Goal: Book appointment/travel/reservation

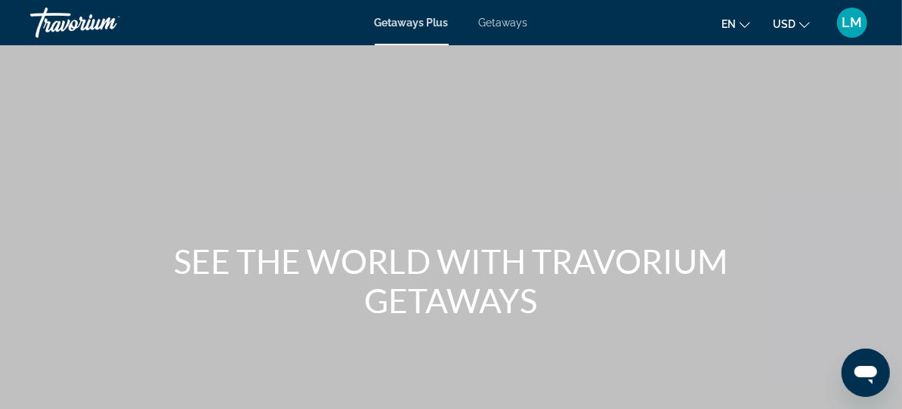
click at [491, 23] on span "Getaways" at bounding box center [503, 23] width 49 height 12
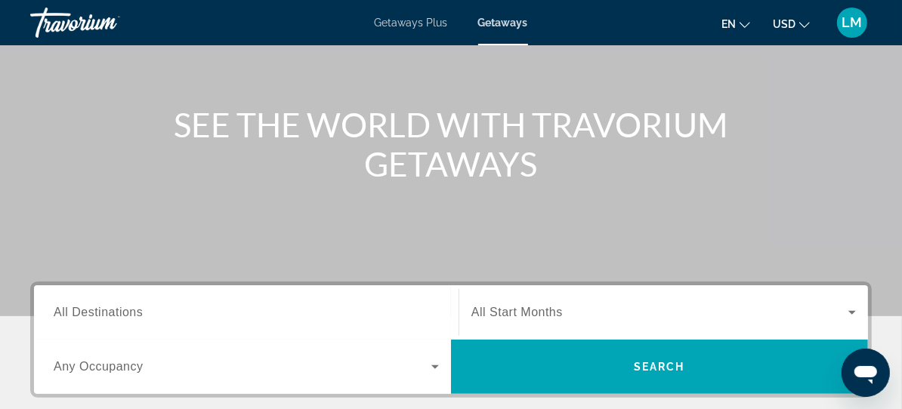
click at [171, 292] on div "Search widget" at bounding box center [246, 313] width 385 height 43
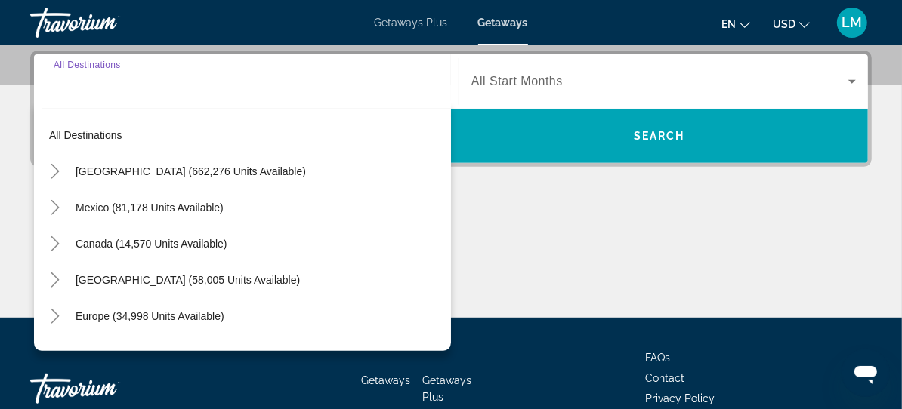
scroll to position [369, 0]
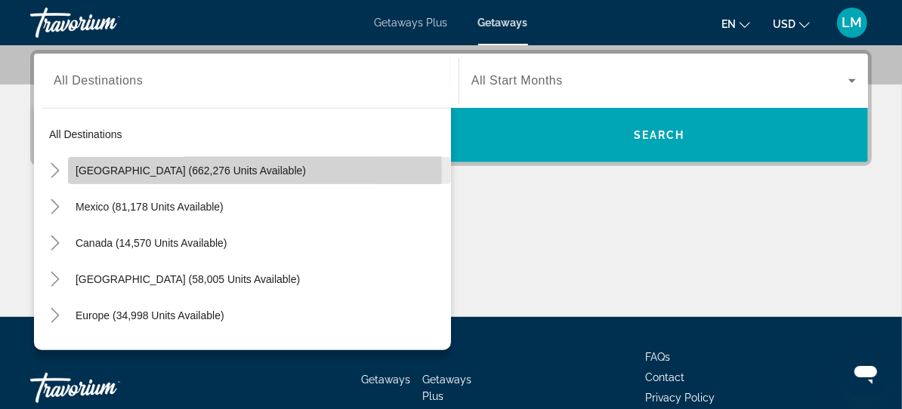
click at [120, 172] on span "[GEOGRAPHIC_DATA] (662,276 units available)" at bounding box center [191, 171] width 230 height 12
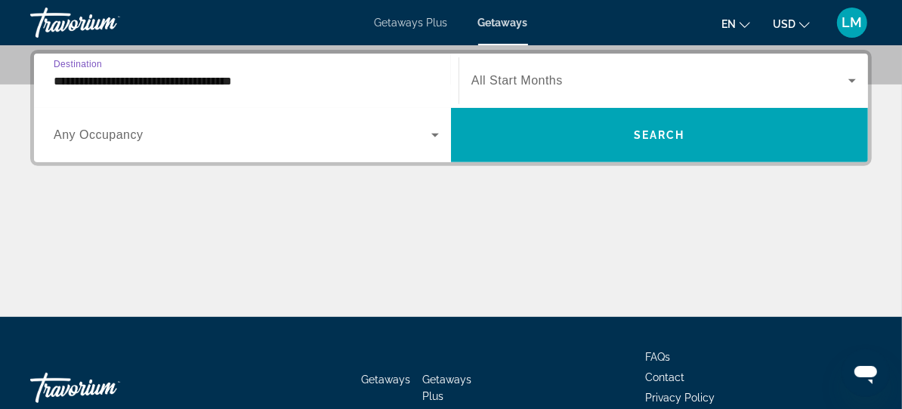
click at [87, 79] on input "**********" at bounding box center [246, 82] width 385 height 18
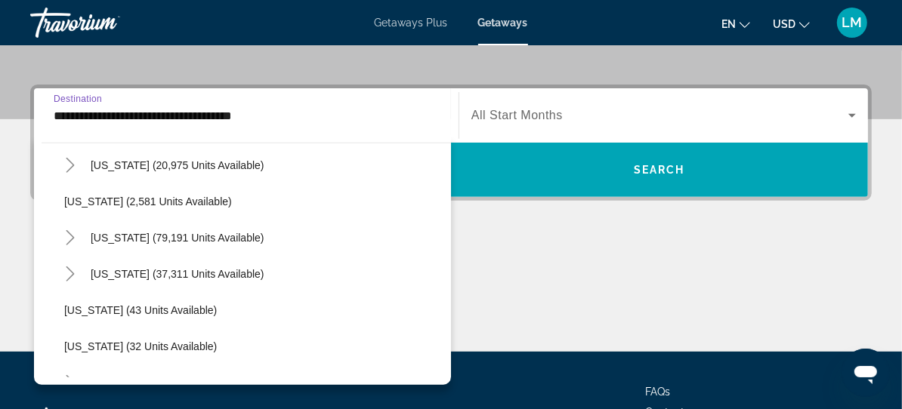
scroll to position [206, 0]
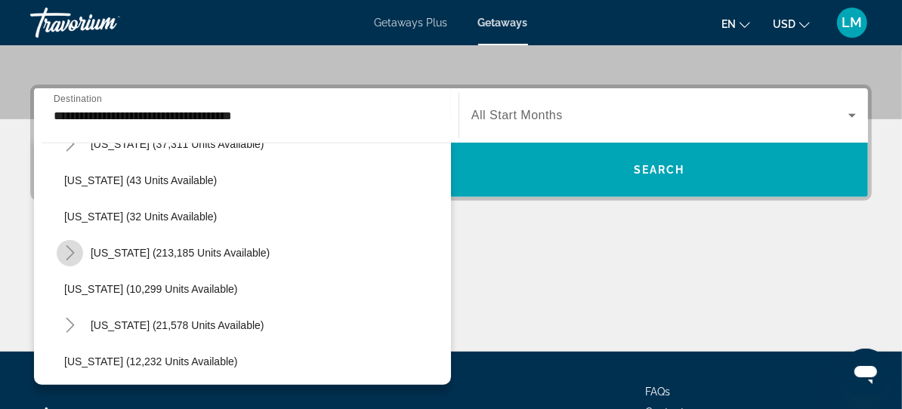
click at [70, 251] on icon "Toggle Florida (213,185 units available)" at bounding box center [70, 252] width 15 height 15
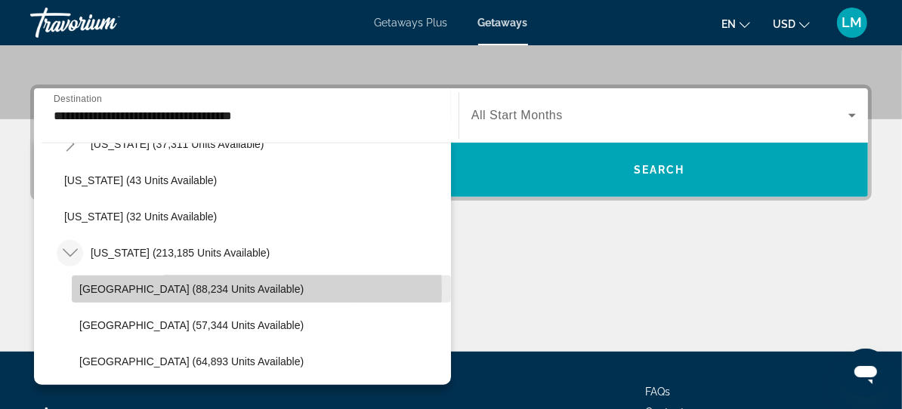
click at [110, 290] on span "[GEOGRAPHIC_DATA] (88,234 units available)" at bounding box center [191, 289] width 224 height 12
type input "**********"
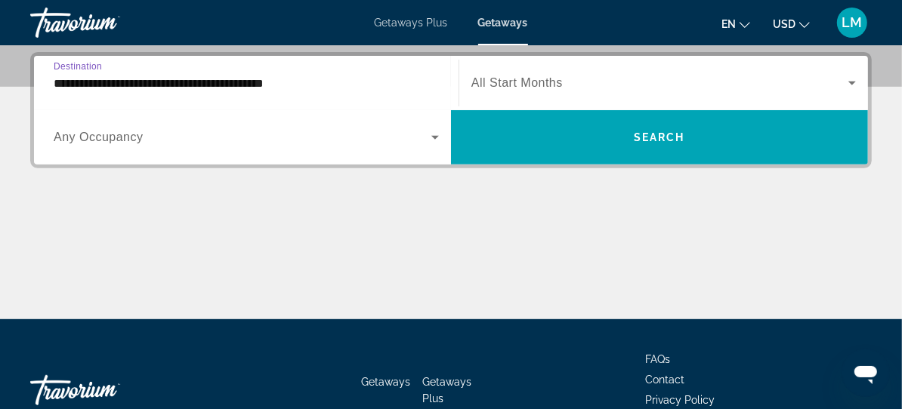
scroll to position [369, 0]
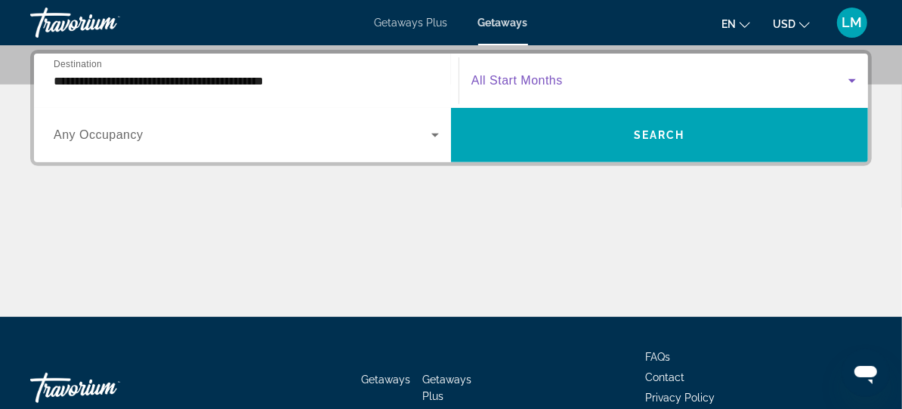
click at [519, 72] on span "Search widget" at bounding box center [659, 81] width 377 height 18
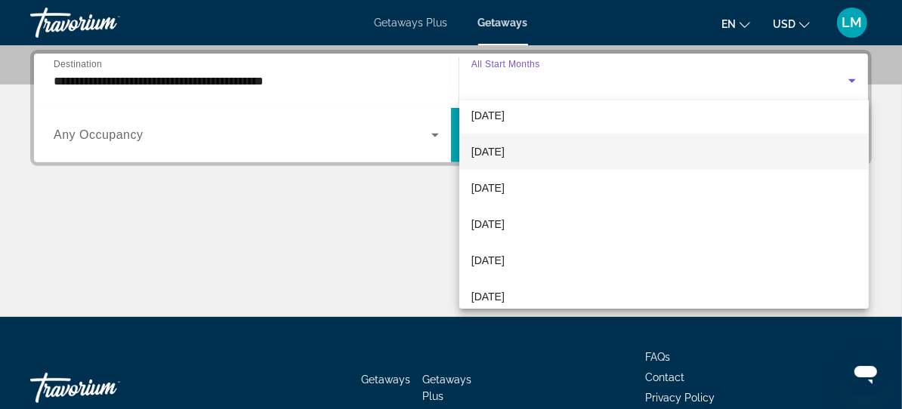
scroll to position [137, 0]
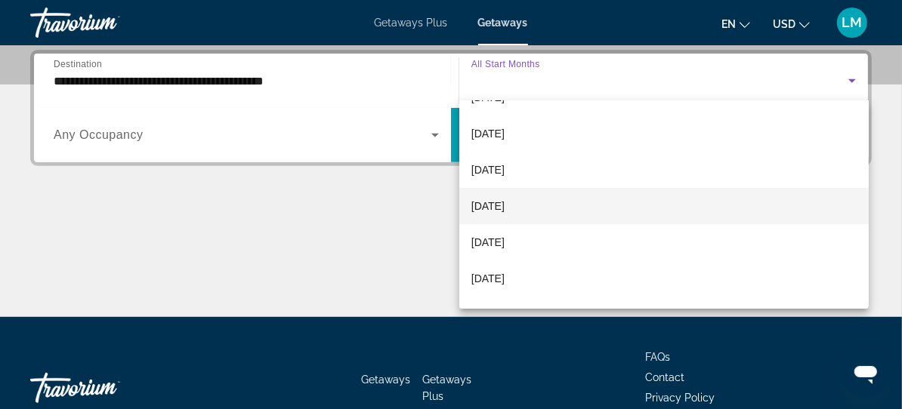
click at [505, 200] on span "[DATE]" at bounding box center [487, 206] width 33 height 18
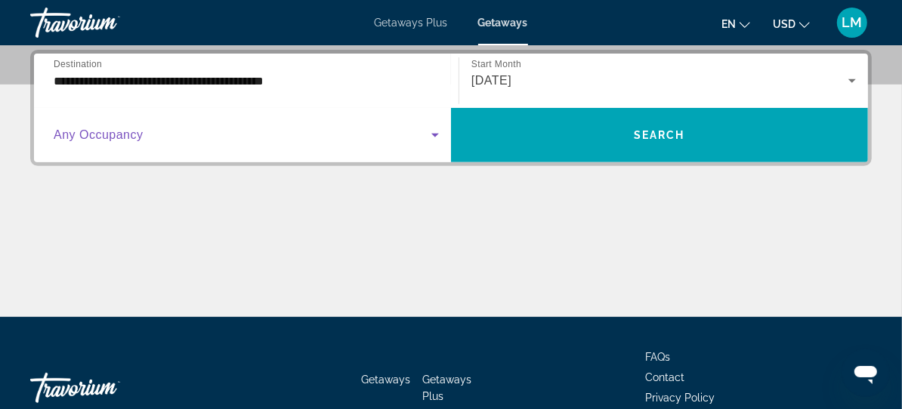
click at [110, 142] on span "Search widget" at bounding box center [243, 135] width 378 height 18
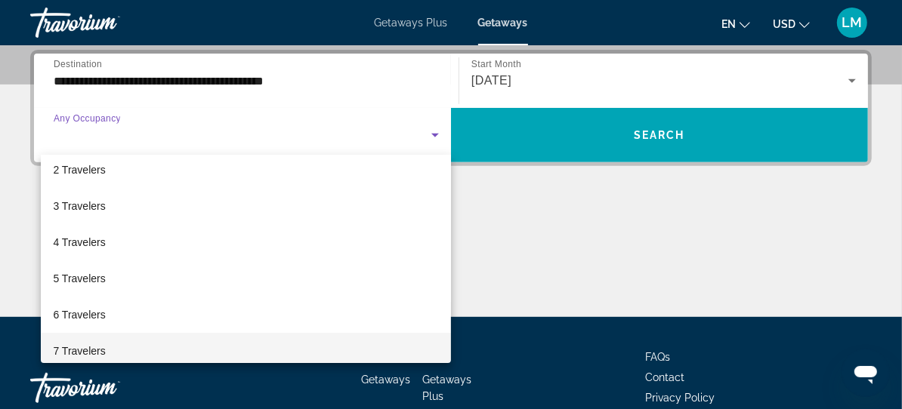
scroll to position [69, 0]
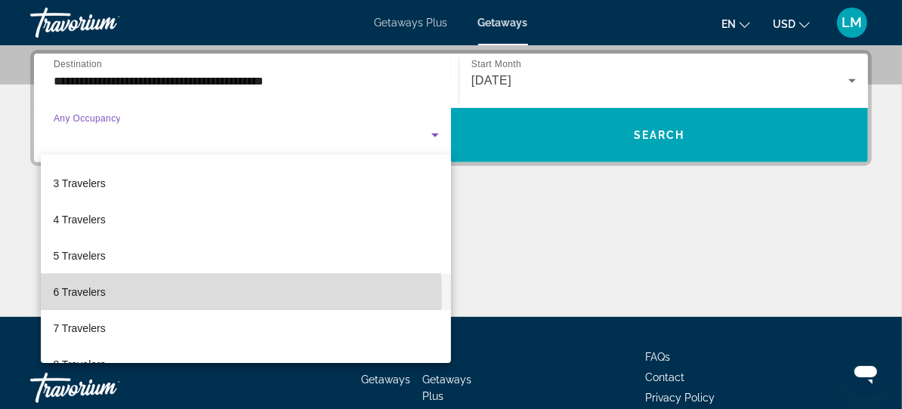
click at [98, 297] on span "6 Travelers" at bounding box center [79, 292] width 52 height 18
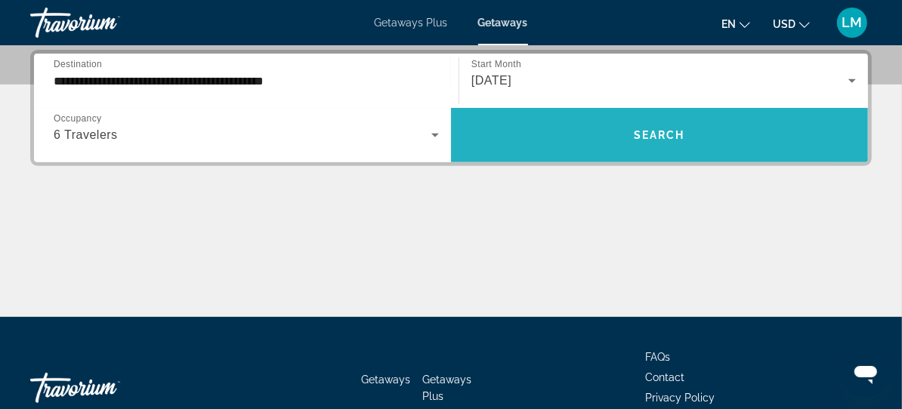
click at [666, 132] on span "Search" at bounding box center [659, 135] width 51 height 12
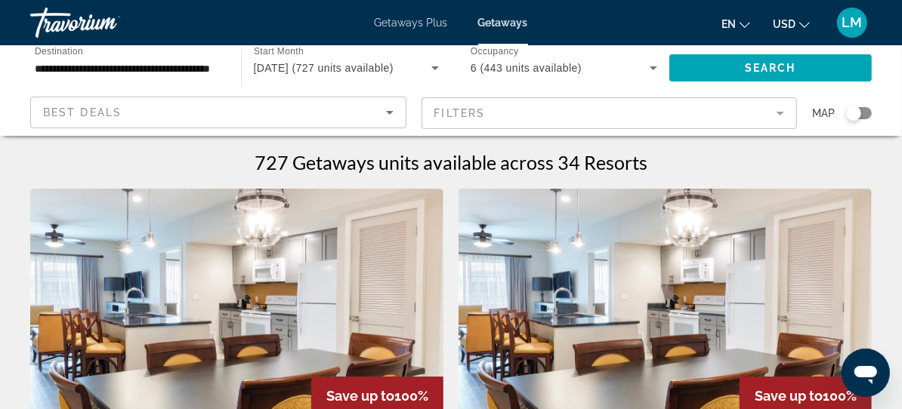
click at [591, 109] on mat-form-field "Filters" at bounding box center [609, 113] width 376 height 32
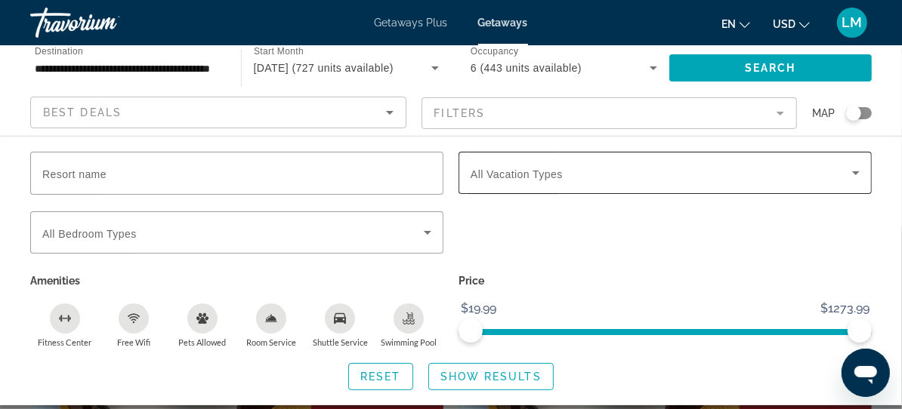
click at [501, 172] on span "All Vacation Types" at bounding box center [517, 174] width 92 height 12
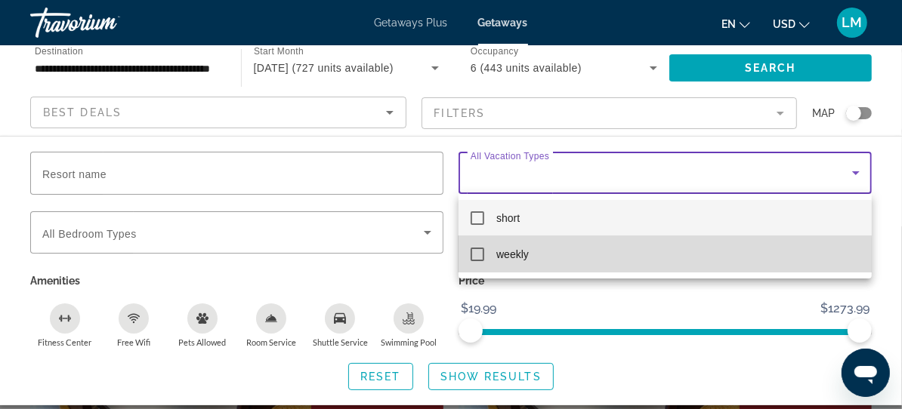
click at [479, 258] on mat-pseudo-checkbox at bounding box center [478, 255] width 14 height 14
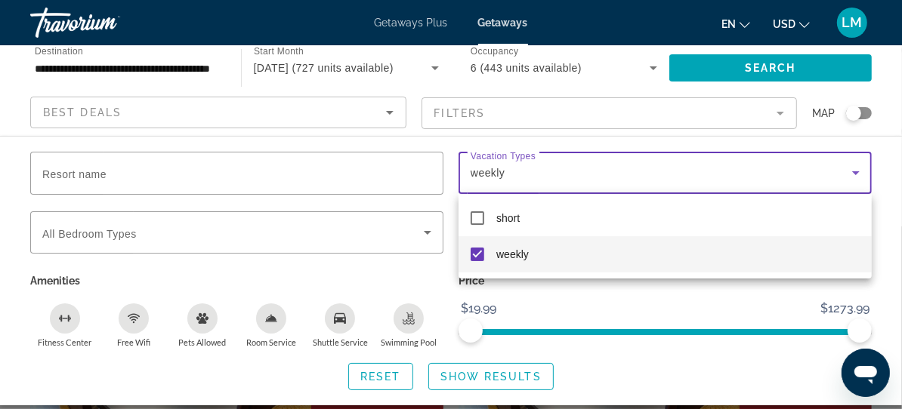
click at [425, 231] on div at bounding box center [451, 204] width 902 height 409
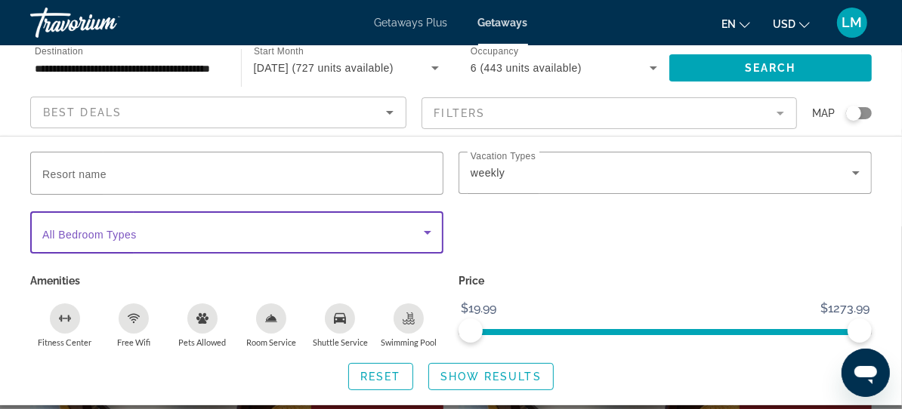
click at [428, 230] on icon "Search widget" at bounding box center [427, 233] width 18 height 18
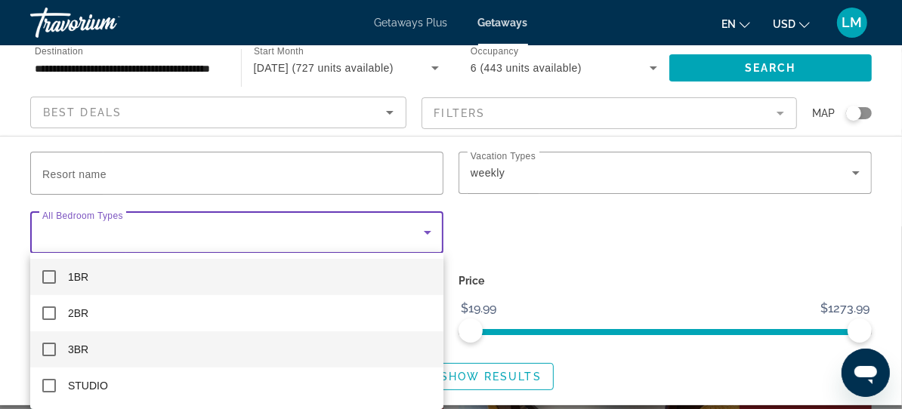
click at [52, 350] on mat-pseudo-checkbox at bounding box center [49, 350] width 14 height 14
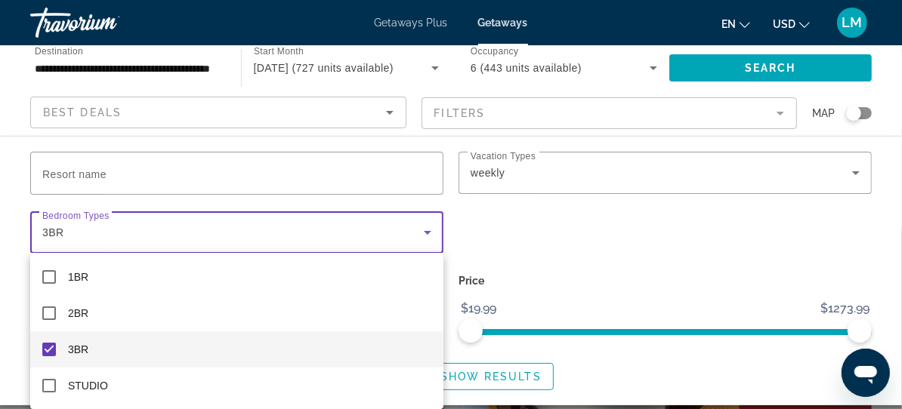
click at [187, 233] on div at bounding box center [451, 204] width 902 height 409
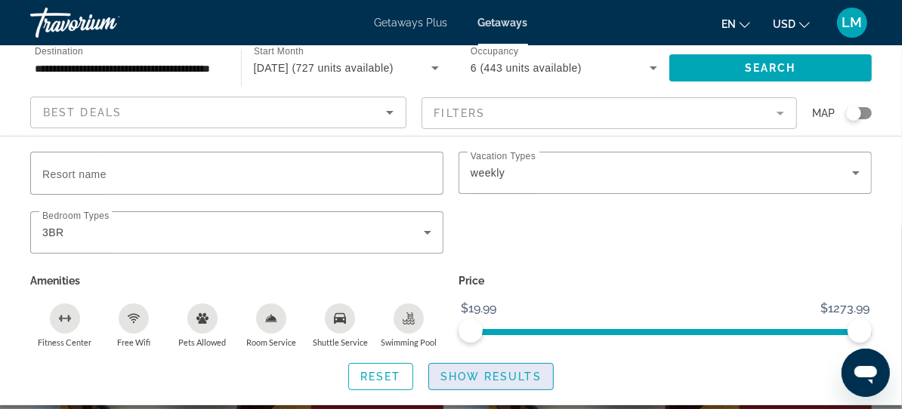
click at [494, 375] on span "Show Results" at bounding box center [490, 377] width 101 height 12
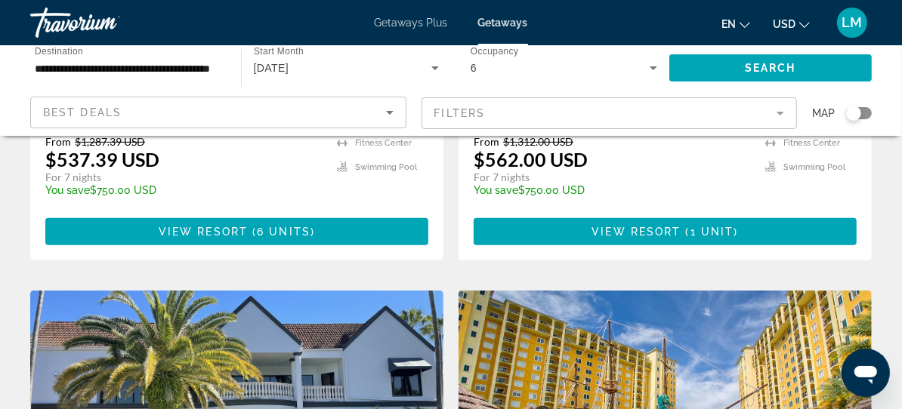
scroll to position [206, 0]
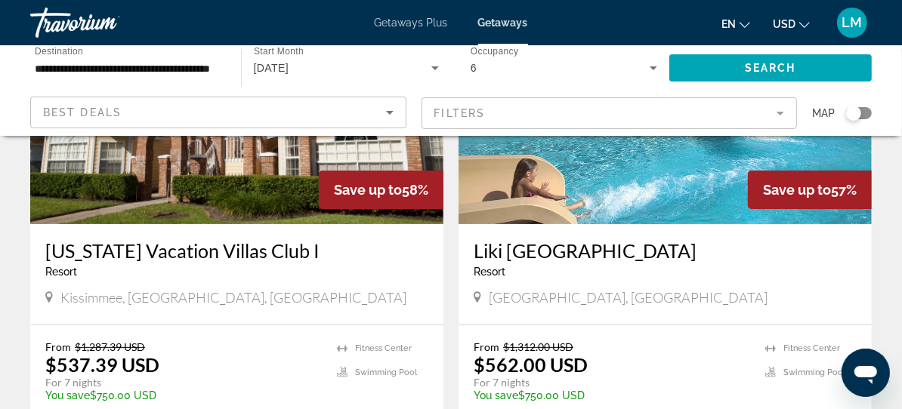
click at [458, 174] on img "Main content" at bounding box center [664, 104] width 413 height 242
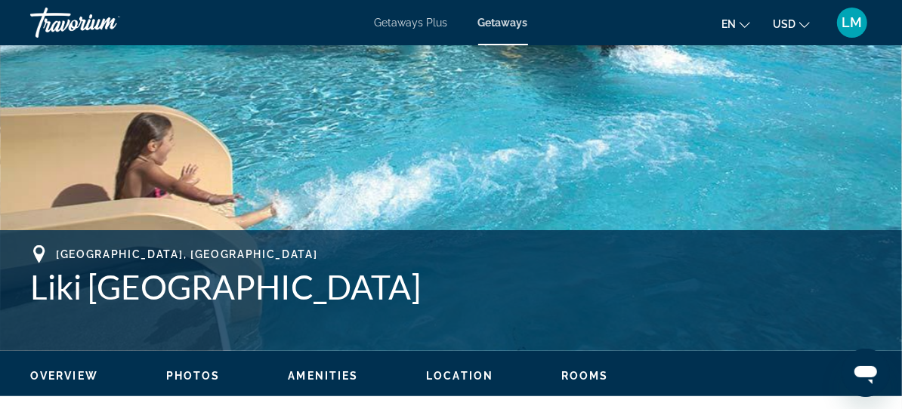
scroll to position [480, 0]
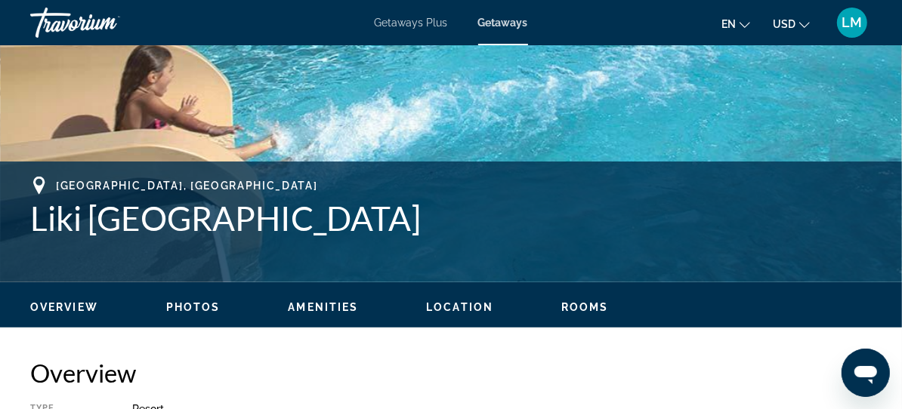
click at [570, 299] on ul "Overview Photos Amenities Location Rooms Search" at bounding box center [450, 306] width 841 height 17
click at [585, 303] on span "Rooms" at bounding box center [585, 307] width 48 height 12
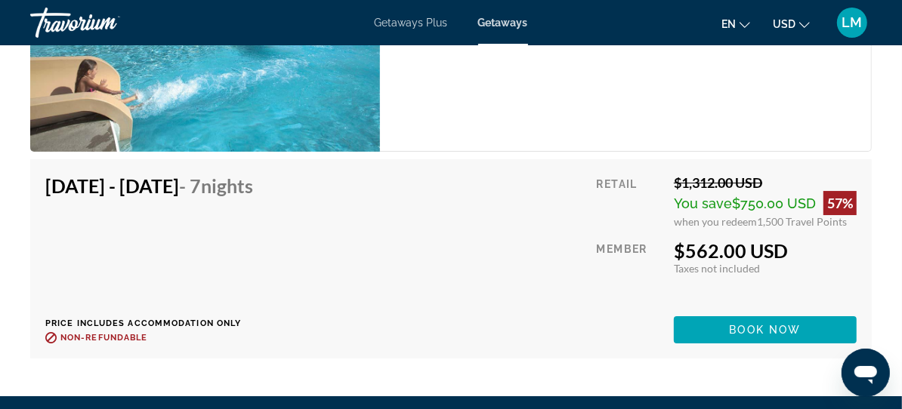
scroll to position [3165, 0]
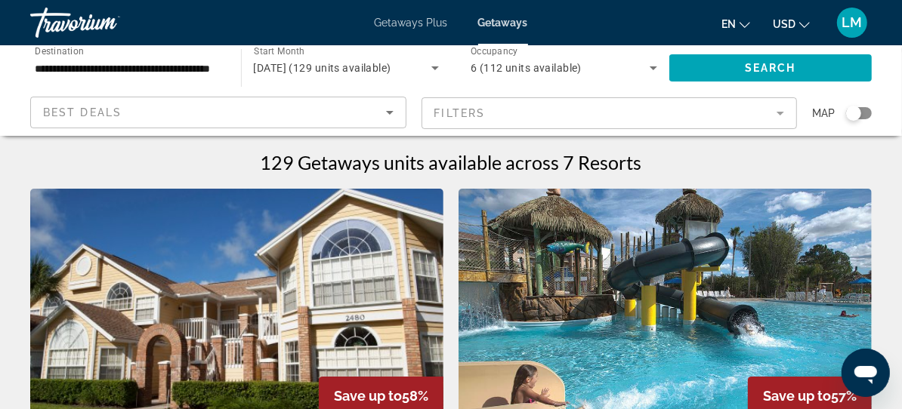
click at [480, 304] on img "Main content" at bounding box center [664, 310] width 413 height 242
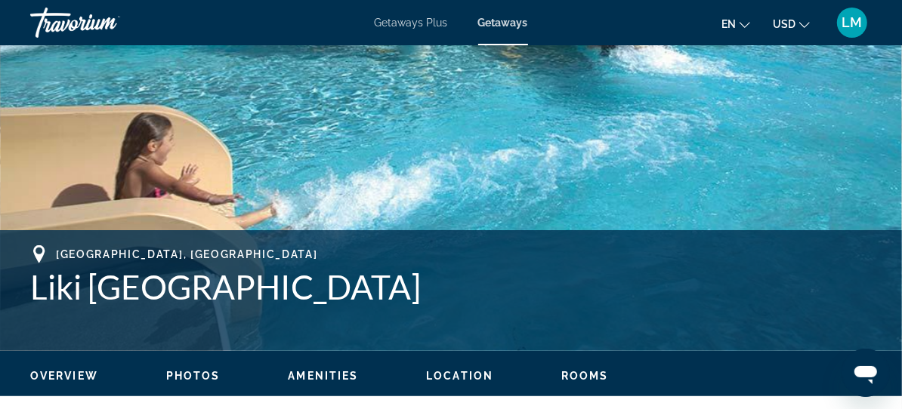
click at [469, 378] on span "Location" at bounding box center [459, 376] width 67 height 12
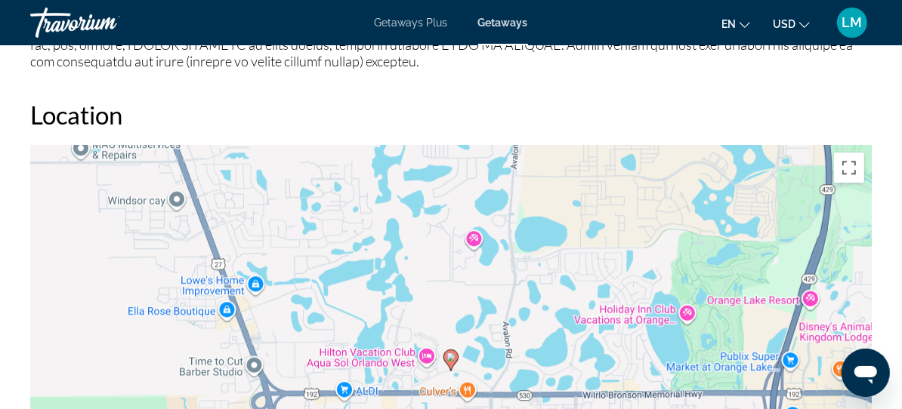
scroll to position [2293, 0]
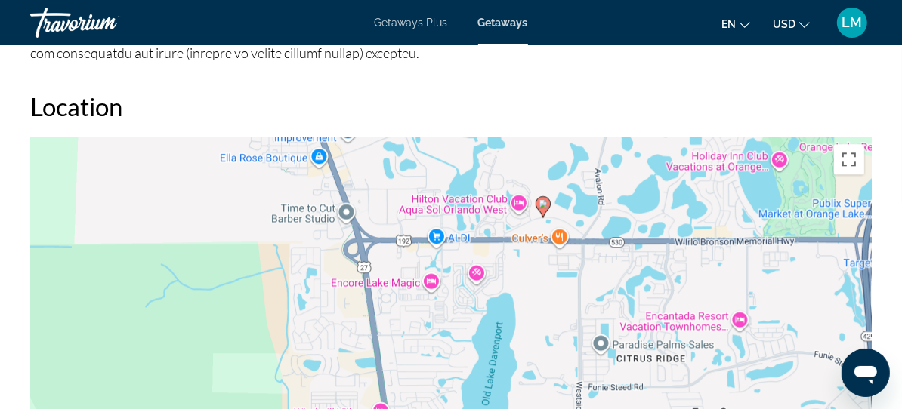
drag, startPoint x: 600, startPoint y: 333, endPoint x: 696, endPoint y: 184, distance: 176.6
click at [696, 184] on div "To activate drag with keyboard, press Alt + Enter. Once in keyboard drag state,…" at bounding box center [450, 363] width 841 height 453
click at [845, 154] on button "Toggle fullscreen view" at bounding box center [849, 159] width 30 height 30
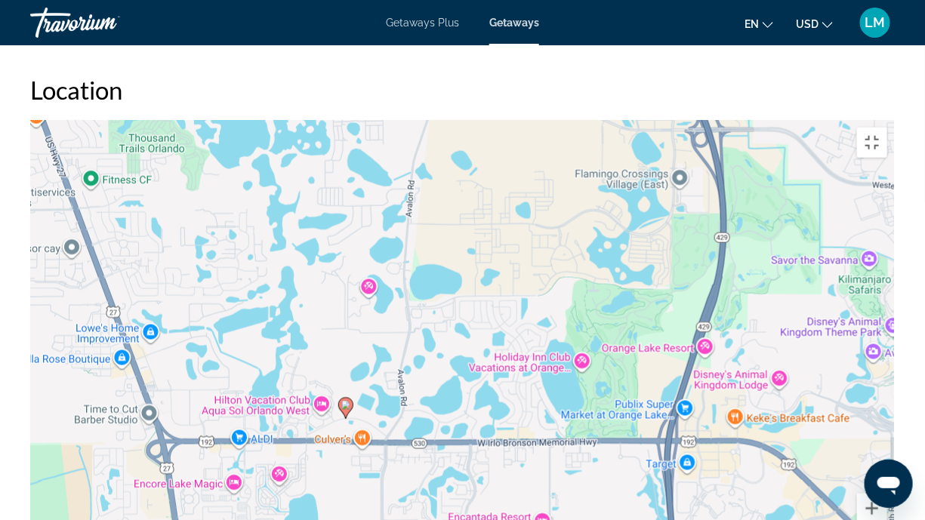
drag, startPoint x: 566, startPoint y: 190, endPoint x: 359, endPoint y: 411, distance: 303.5
click at [359, 409] on div "To activate drag with keyboard, press Alt + Enter. Once in keyboard drag state,…" at bounding box center [462, 346] width 865 height 453
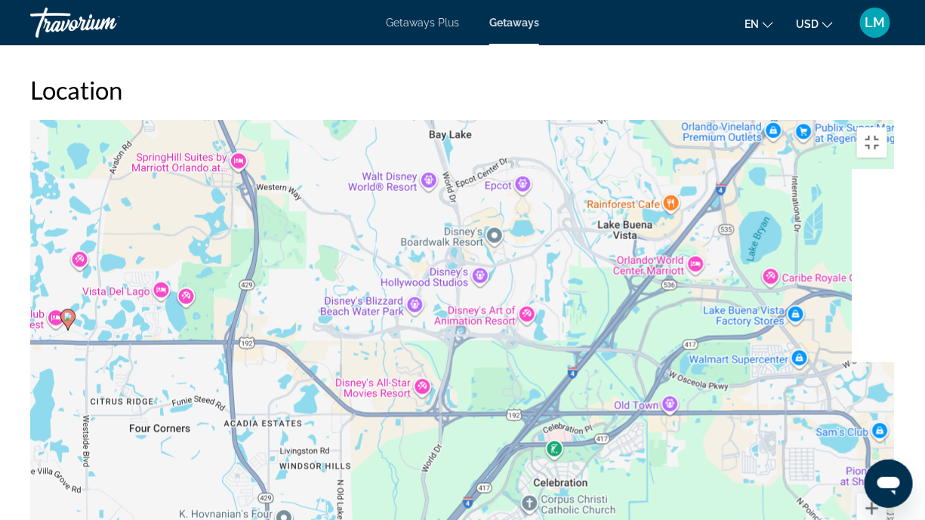
drag, startPoint x: 818, startPoint y: 424, endPoint x: 481, endPoint y: 372, distance: 340.8
click at [481, 372] on div "To activate drag with keyboard, press Alt + Enter. Once in keyboard drag state,…" at bounding box center [462, 346] width 865 height 453
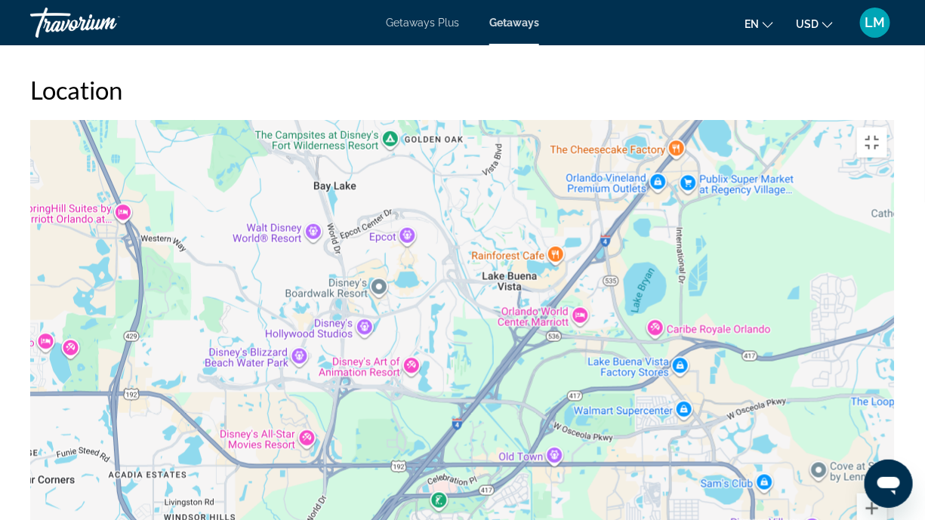
drag, startPoint x: 826, startPoint y: 247, endPoint x: 705, endPoint y: 300, distance: 131.9
click at [705, 300] on div "To activate drag with keyboard, press Alt + Enter. Once in keyboard drag state,…" at bounding box center [462, 346] width 865 height 453
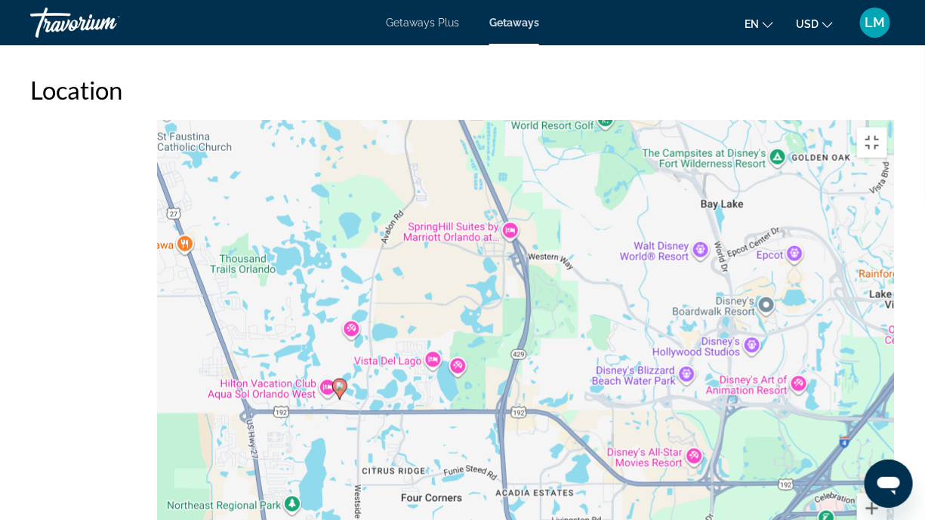
drag, startPoint x: 480, startPoint y: 107, endPoint x: 900, endPoint y: 125, distance: 420.3
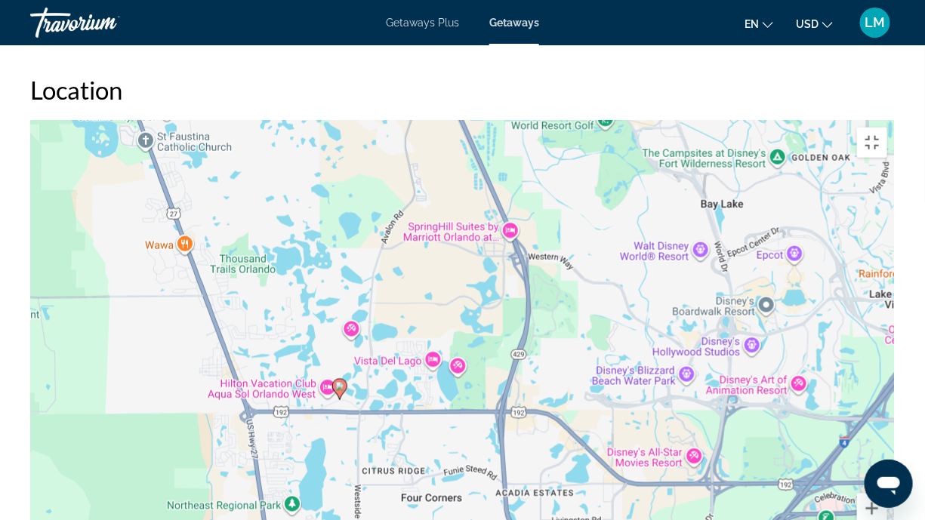
click at [895, 125] on div "To activate drag with keyboard, press Alt + Enter. Once in keyboard drag state,…" at bounding box center [462, 346] width 865 height 453
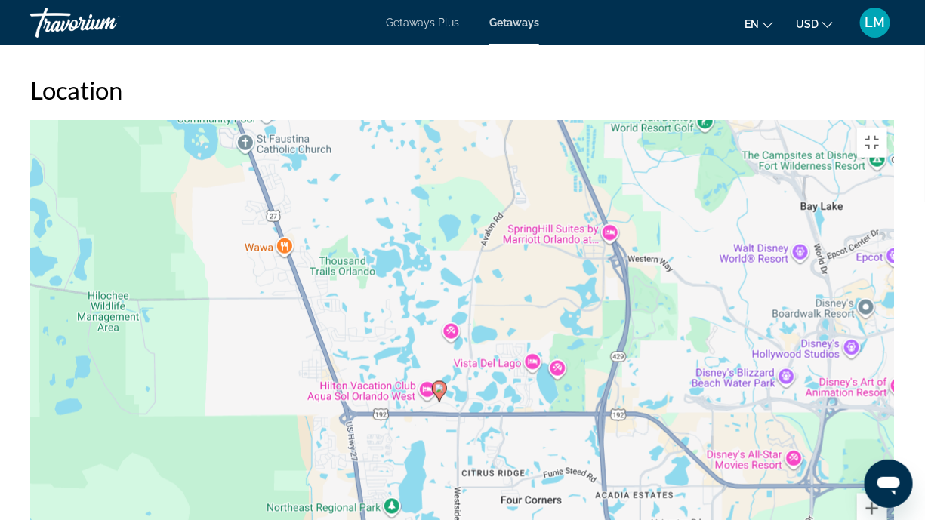
click at [483, 310] on div "To activate drag with keyboard, press Alt + Enter. Once in keyboard drag state,…" at bounding box center [462, 346] width 865 height 453
click at [483, 309] on div "To activate drag with keyboard, press Alt + Enter. Once in keyboard drag state,…" at bounding box center [462, 346] width 865 height 453
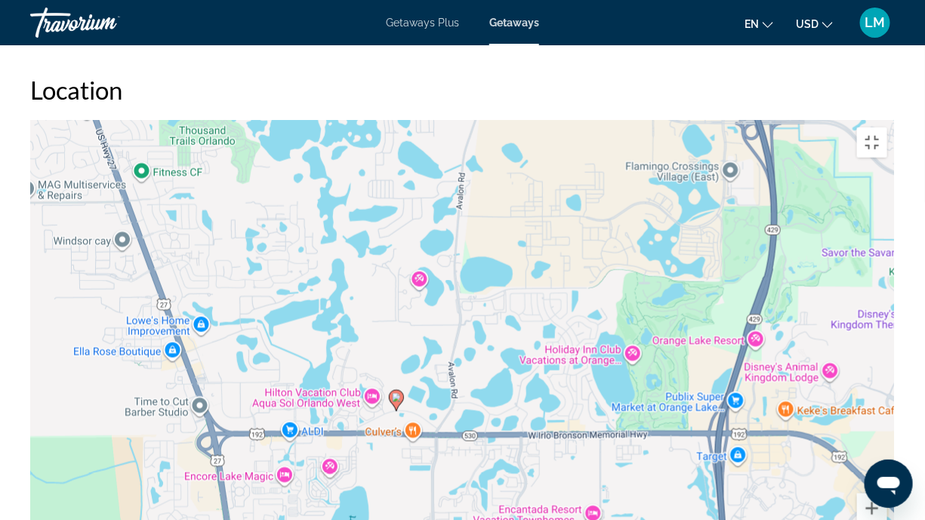
click at [399, 272] on div "To activate drag with keyboard, press Alt + Enter. Once in keyboard drag state,…" at bounding box center [462, 346] width 865 height 453
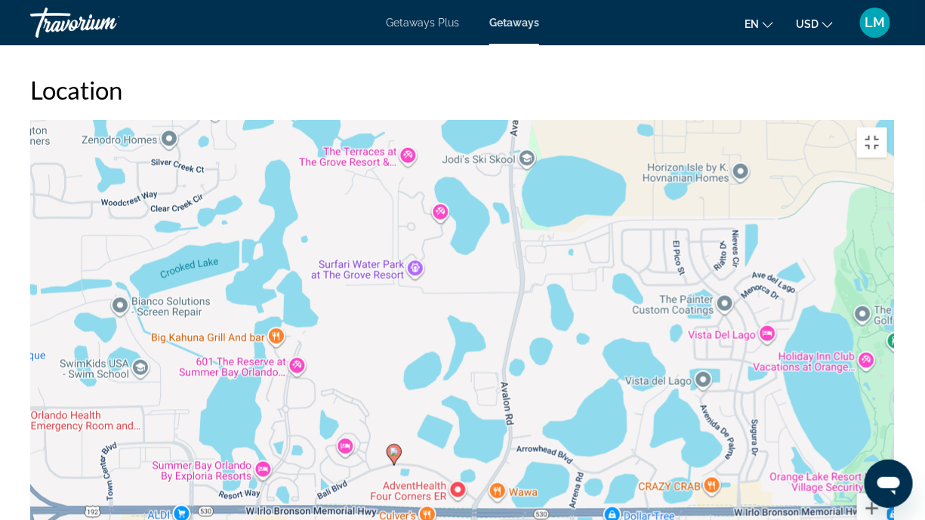
click at [434, 320] on div "To activate drag with keyboard, press Alt + Enter. Once in keyboard drag state,…" at bounding box center [462, 346] width 865 height 453
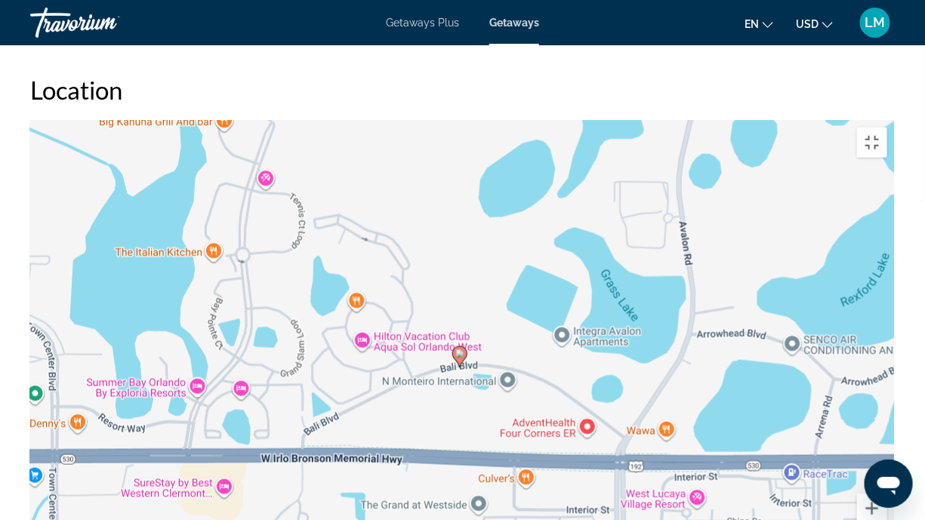
drag, startPoint x: 397, startPoint y: 320, endPoint x: 497, endPoint y: 155, distance: 193.5
click at [497, 155] on div "To activate drag with keyboard, press Alt + Enter. Once in keyboard drag state,…" at bounding box center [462, 346] width 865 height 453
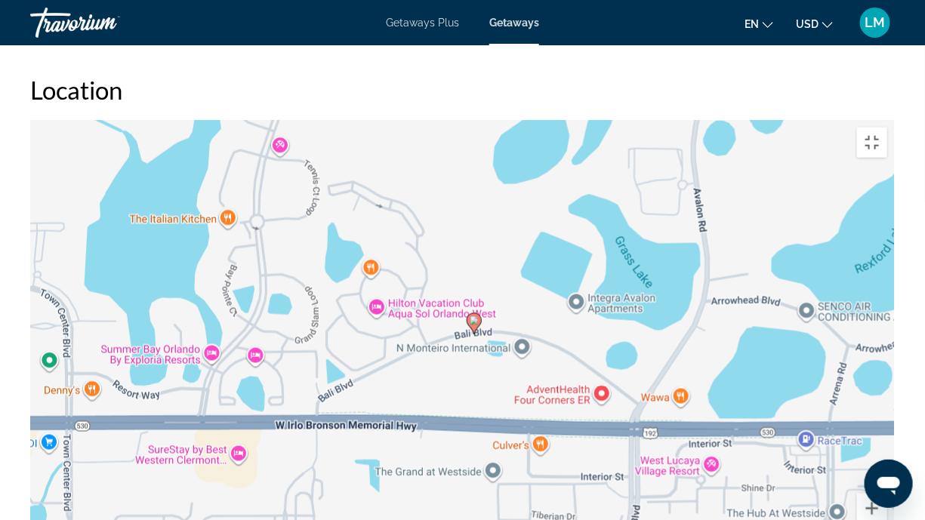
click at [474, 303] on div "To activate drag with keyboard, press Alt + Enter. Once in keyboard drag state,…" at bounding box center [462, 346] width 865 height 453
click at [474, 302] on div "To activate drag with keyboard, press Alt + Enter. Once in keyboard drag state,…" at bounding box center [462, 346] width 865 height 453
click at [474, 308] on div "To activate drag with keyboard, press Alt + Enter. Once in keyboard drag state,…" at bounding box center [462, 346] width 865 height 453
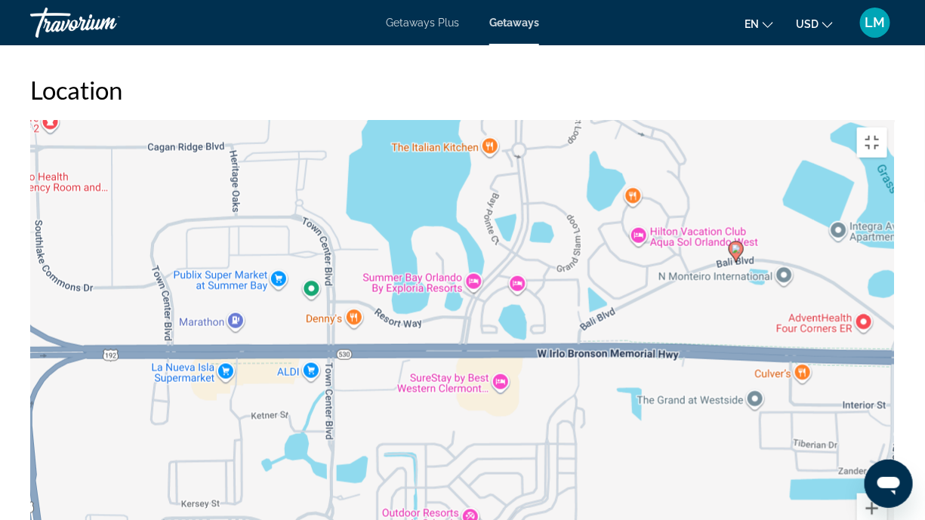
drag, startPoint x: 323, startPoint y: 339, endPoint x: 702, endPoint y: 222, distance: 396.8
click at [702, 222] on div "To activate drag with keyboard, press Alt + Enter. Once in keyboard drag state,…" at bounding box center [462, 346] width 865 height 453
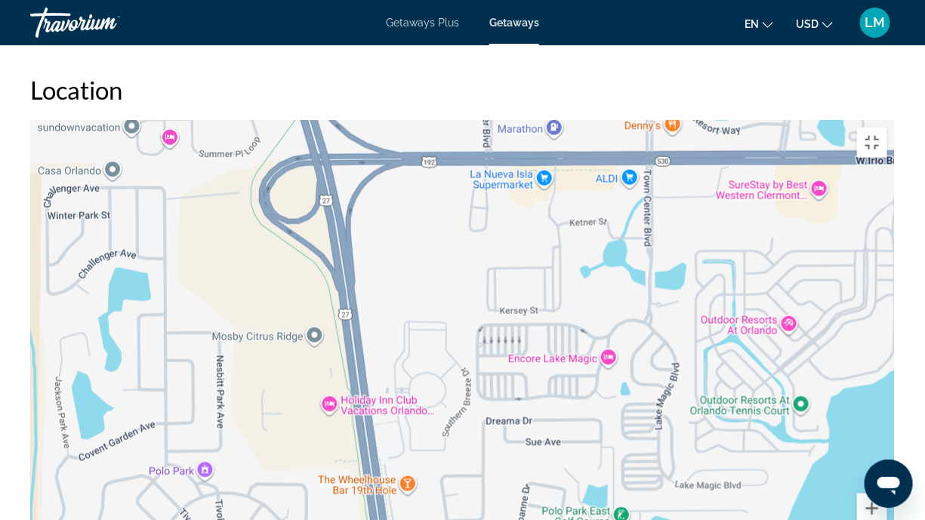
drag, startPoint x: 372, startPoint y: 193, endPoint x: 693, endPoint y: 0, distance: 374.4
click at [693, 120] on div "To activate drag with keyboard, press Alt + Enter. Once in keyboard drag state,…" at bounding box center [462, 346] width 865 height 453
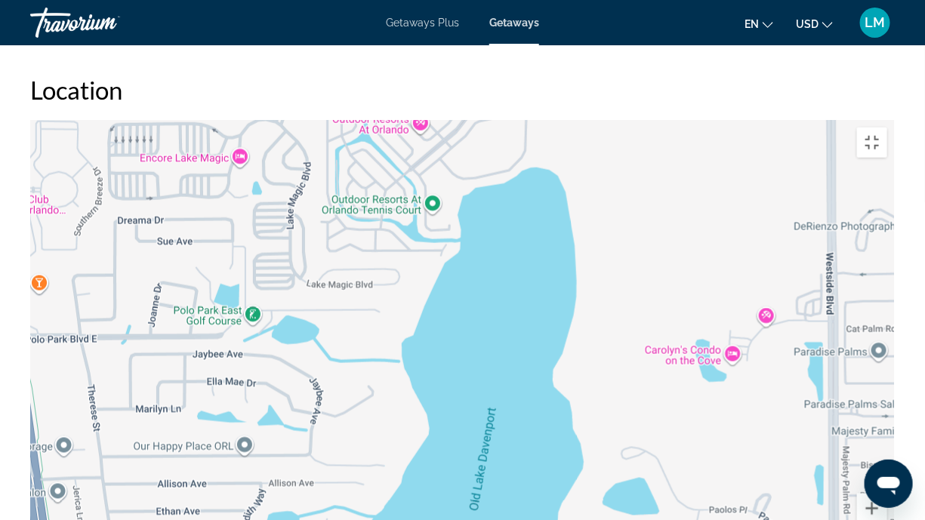
drag, startPoint x: 758, startPoint y: 412, endPoint x: 243, endPoint y: 137, distance: 583.2
click at [258, 142] on div "To activate drag with keyboard, press Alt + Enter. Once in keyboard drag state,…" at bounding box center [462, 346] width 865 height 453
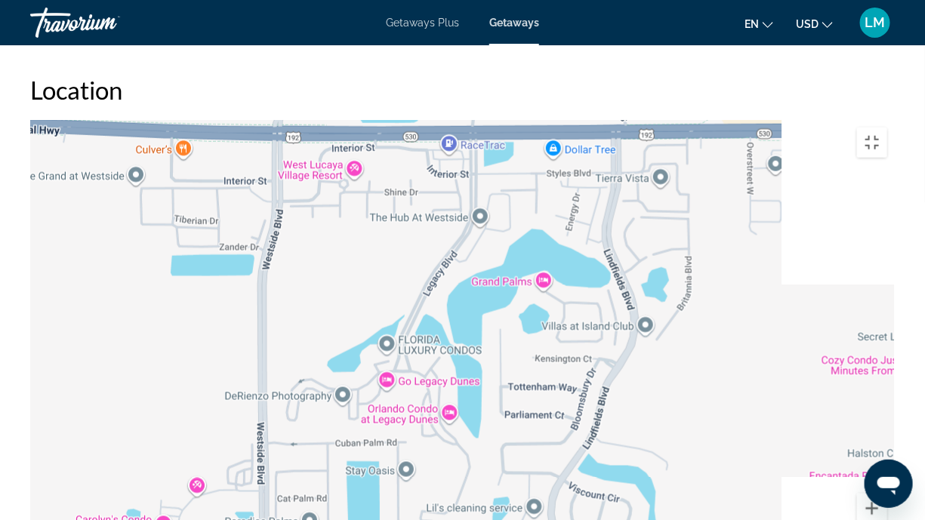
drag, startPoint x: 465, startPoint y: 185, endPoint x: 217, endPoint y: 520, distance: 416.8
click at [217, 409] on div "Main content" at bounding box center [462, 346] width 865 height 453
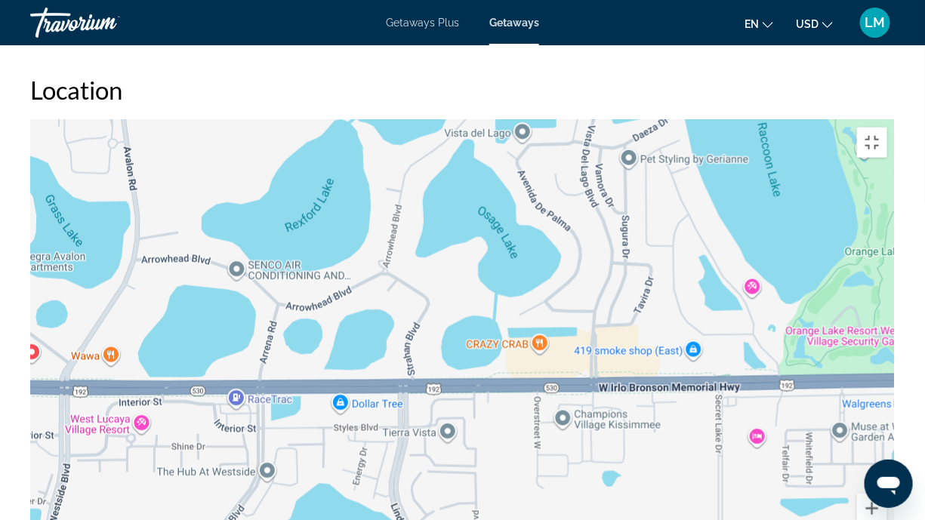
drag, startPoint x: 320, startPoint y: 483, endPoint x: 168, endPoint y: 440, distance: 158.7
click at [168, 409] on div "To activate drag with keyboard, press Alt + Enter. Once in keyboard drag state,…" at bounding box center [462, 346] width 865 height 453
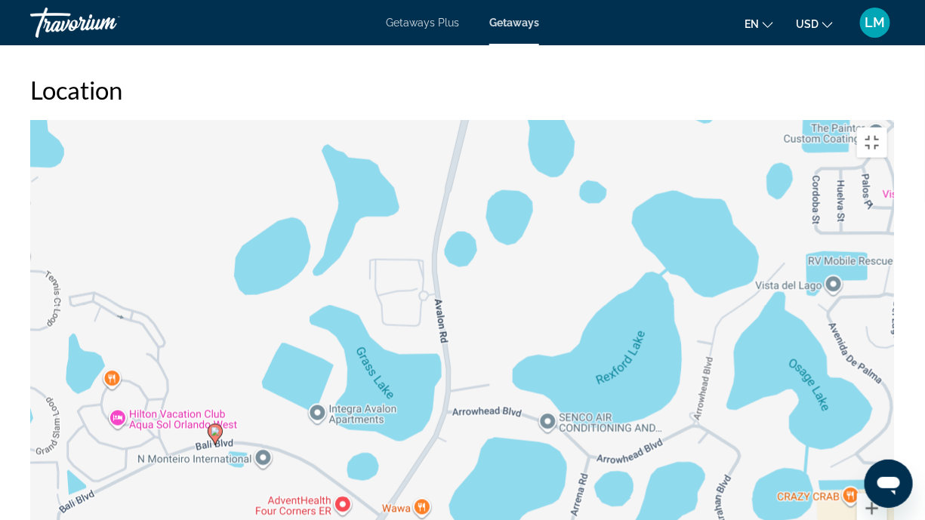
drag, startPoint x: 301, startPoint y: 228, endPoint x: 673, endPoint y: 325, distance: 384.0
click at [673, 325] on div "To activate drag with keyboard, press Alt + Enter. Once in keyboard drag state,…" at bounding box center [462, 346] width 865 height 453
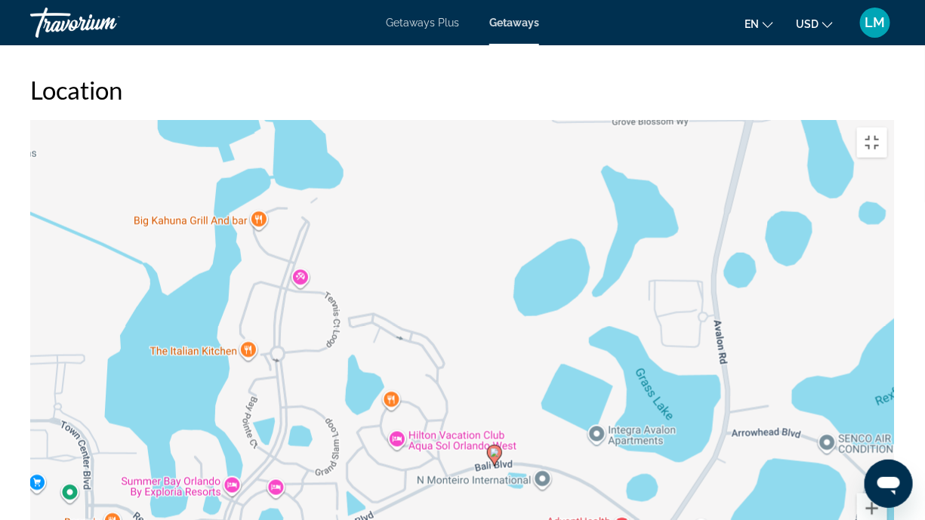
drag, startPoint x: 262, startPoint y: 227, endPoint x: 483, endPoint y: 257, distance: 222.6
click at [480, 255] on div "To activate drag with keyboard, press Alt + Enter. Once in keyboard drag state,…" at bounding box center [462, 346] width 865 height 453
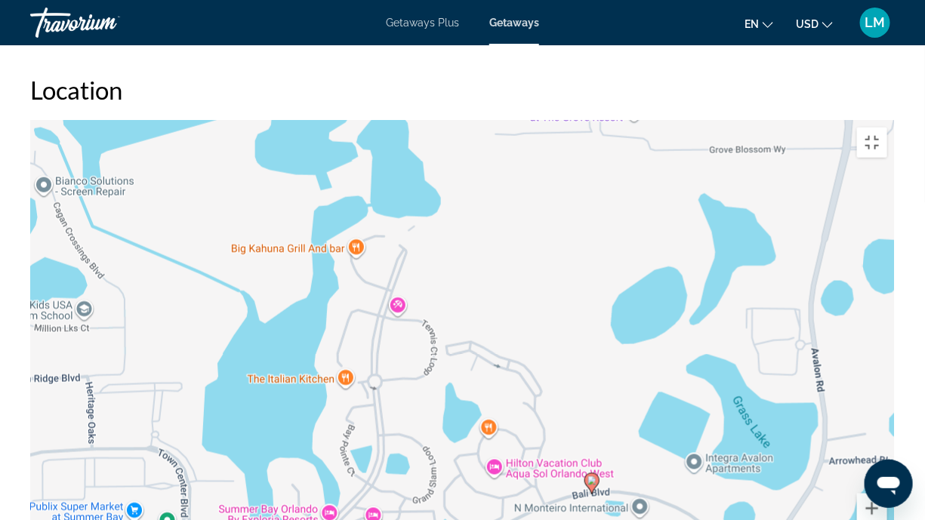
click at [417, 409] on div "To activate drag with keyboard, press Alt + Enter. Once in keyboard drag state,…" at bounding box center [462, 346] width 865 height 453
click at [418, 409] on div "To activate drag with keyboard, press Alt + Enter. Once in keyboard drag state,…" at bounding box center [462, 346] width 865 height 453
click at [416, 409] on div "To activate drag with keyboard, press Alt + Enter. Once in keyboard drag state,…" at bounding box center [462, 346] width 865 height 453
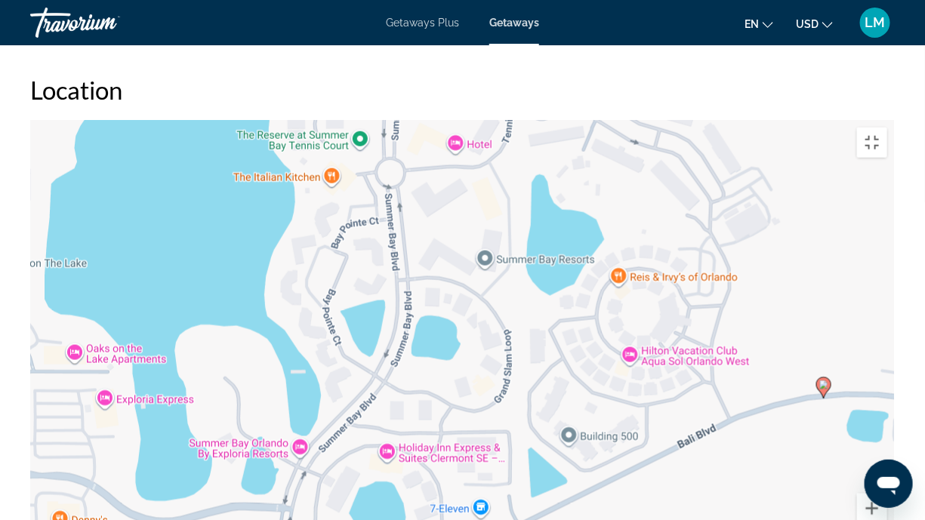
drag, startPoint x: 440, startPoint y: 386, endPoint x: 498, endPoint y: 310, distance: 95.9
click at [498, 310] on div "To activate drag with keyboard, press Alt + Enter. Once in keyboard drag state,…" at bounding box center [462, 346] width 865 height 453
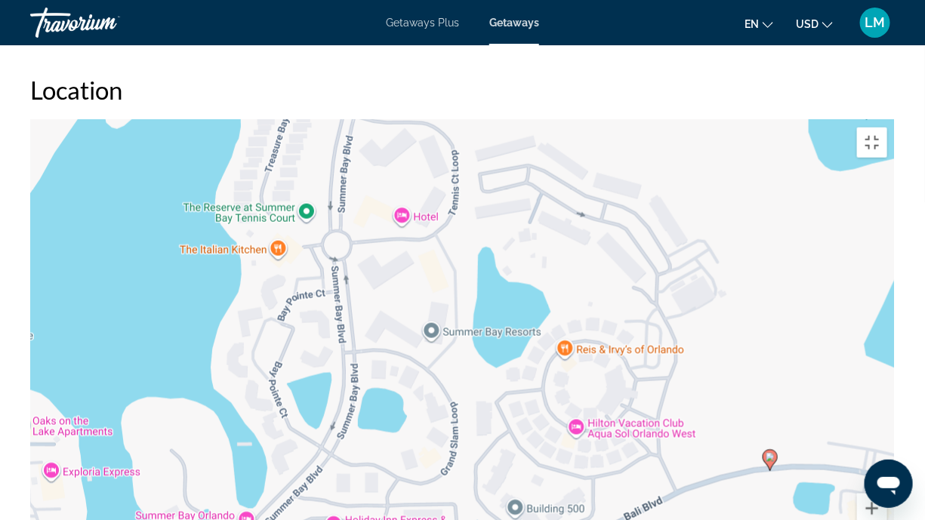
drag, startPoint x: 489, startPoint y: 320, endPoint x: 436, endPoint y: 395, distance: 92.0
click at [436, 395] on div "To activate drag with keyboard, press Alt + Enter. Once in keyboard drag state,…" at bounding box center [462, 346] width 865 height 453
click at [386, 193] on div "To activate drag with keyboard, press Alt + Enter. Once in keyboard drag state,…" at bounding box center [462, 346] width 865 height 453
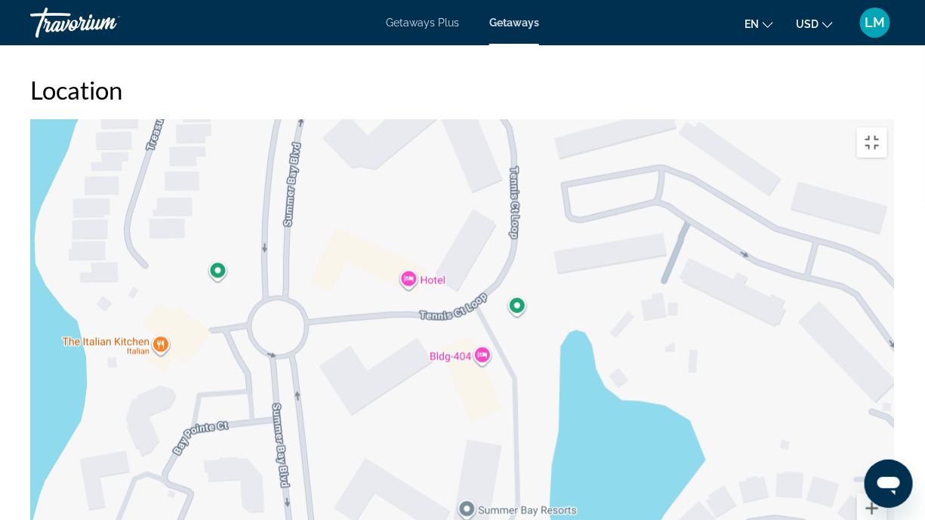
drag, startPoint x: 380, startPoint y: 166, endPoint x: 369, endPoint y: 285, distance: 119.1
click at [369, 285] on div "To activate drag with keyboard, press Alt + Enter. Once in keyboard drag state,…" at bounding box center [462, 346] width 865 height 453
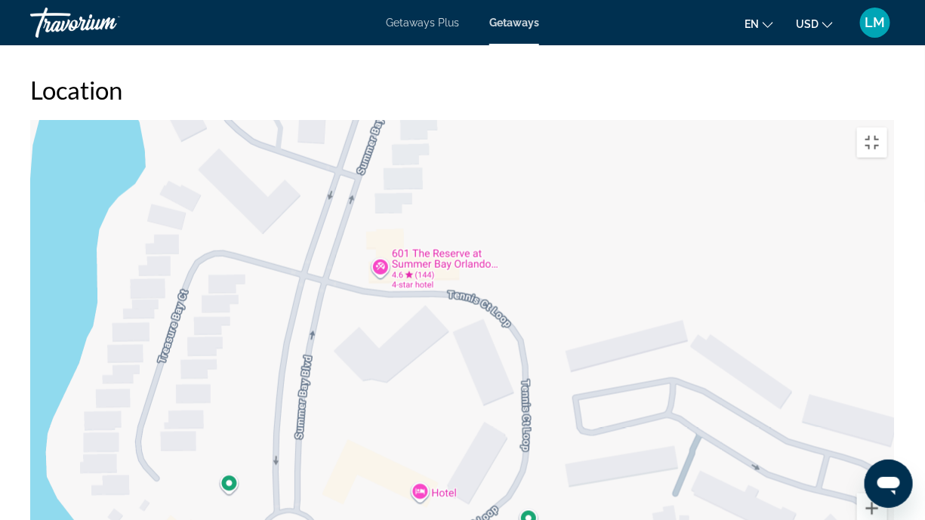
drag, startPoint x: 418, startPoint y: 109, endPoint x: 687, endPoint y: 144, distance: 271.1
click at [430, 323] on div "To activate drag with keyboard, press Alt + Enter. Once in keyboard drag state,…" at bounding box center [462, 346] width 865 height 453
click at [887, 128] on button "Toggle fullscreen view" at bounding box center [872, 143] width 30 height 30
